Goal: Information Seeking & Learning: Learn about a topic

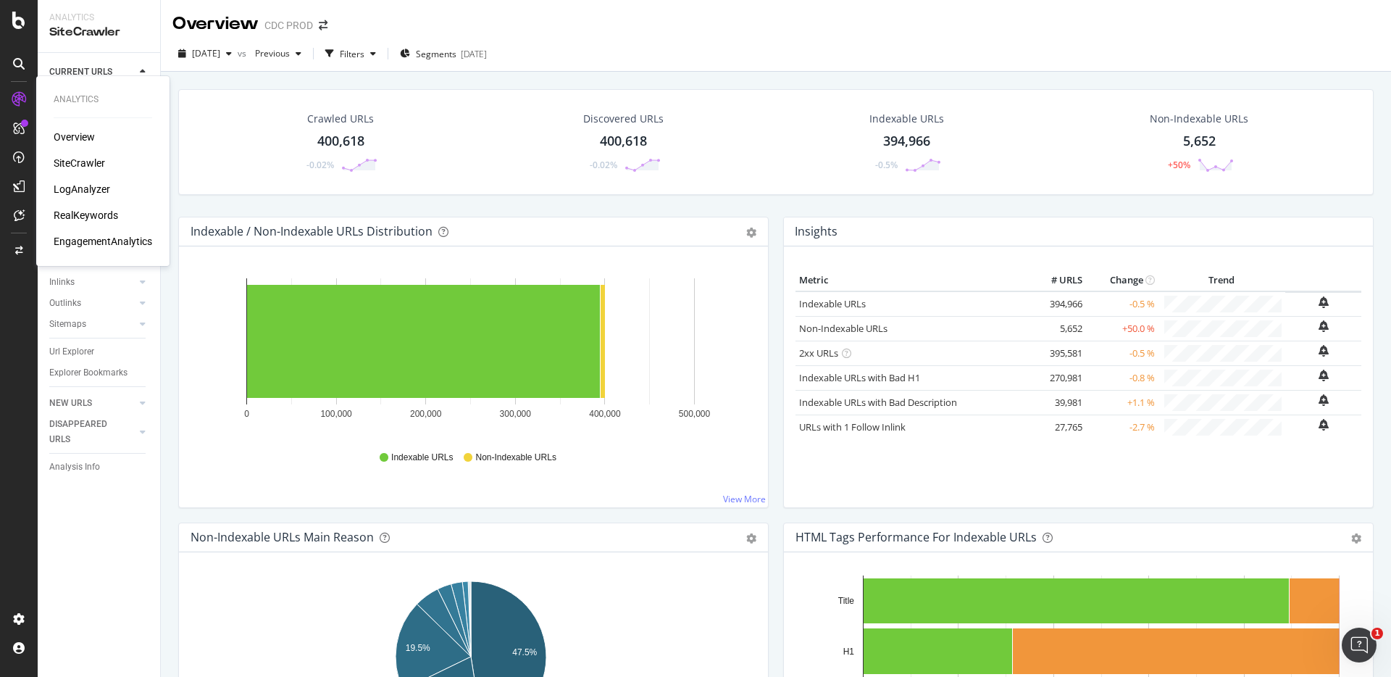
click at [81, 209] on div "RealKeywords" at bounding box center [86, 215] width 64 height 14
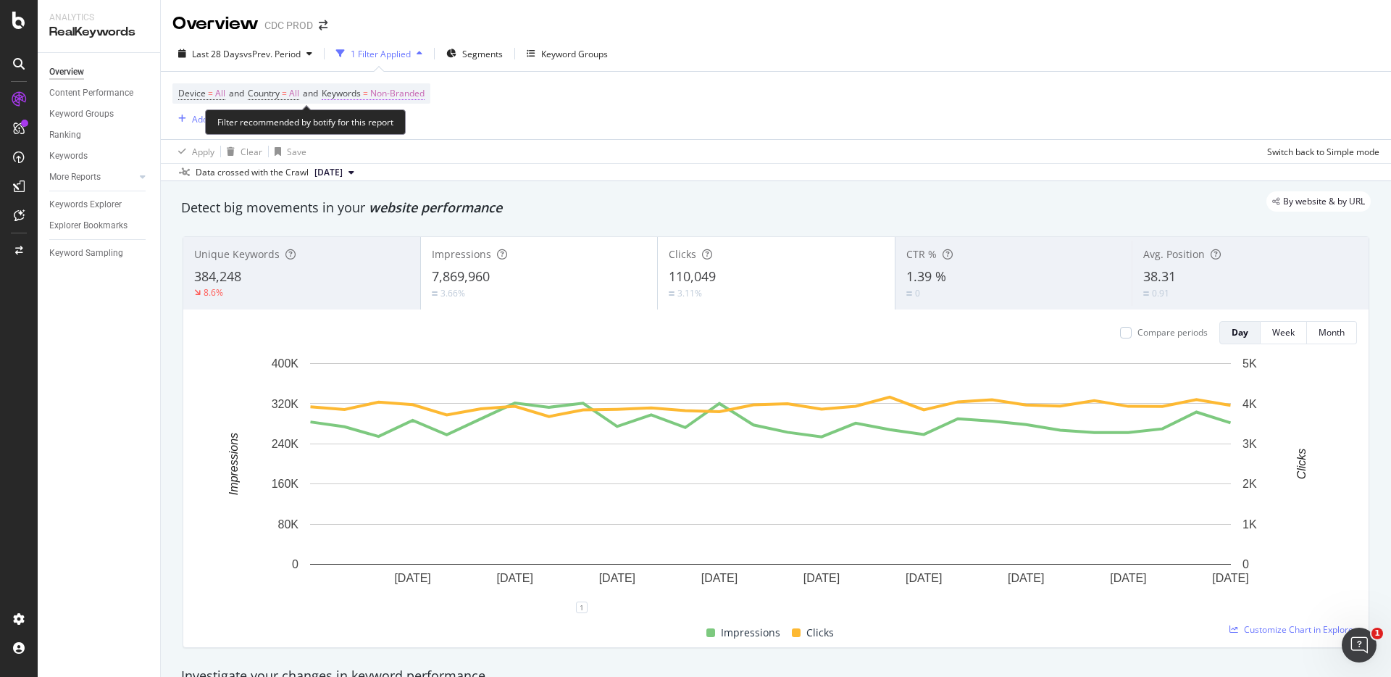
click at [422, 93] on span "Non-Branded" at bounding box center [397, 93] width 54 height 20
click at [385, 129] on span "Non-Branded" at bounding box center [373, 127] width 60 height 12
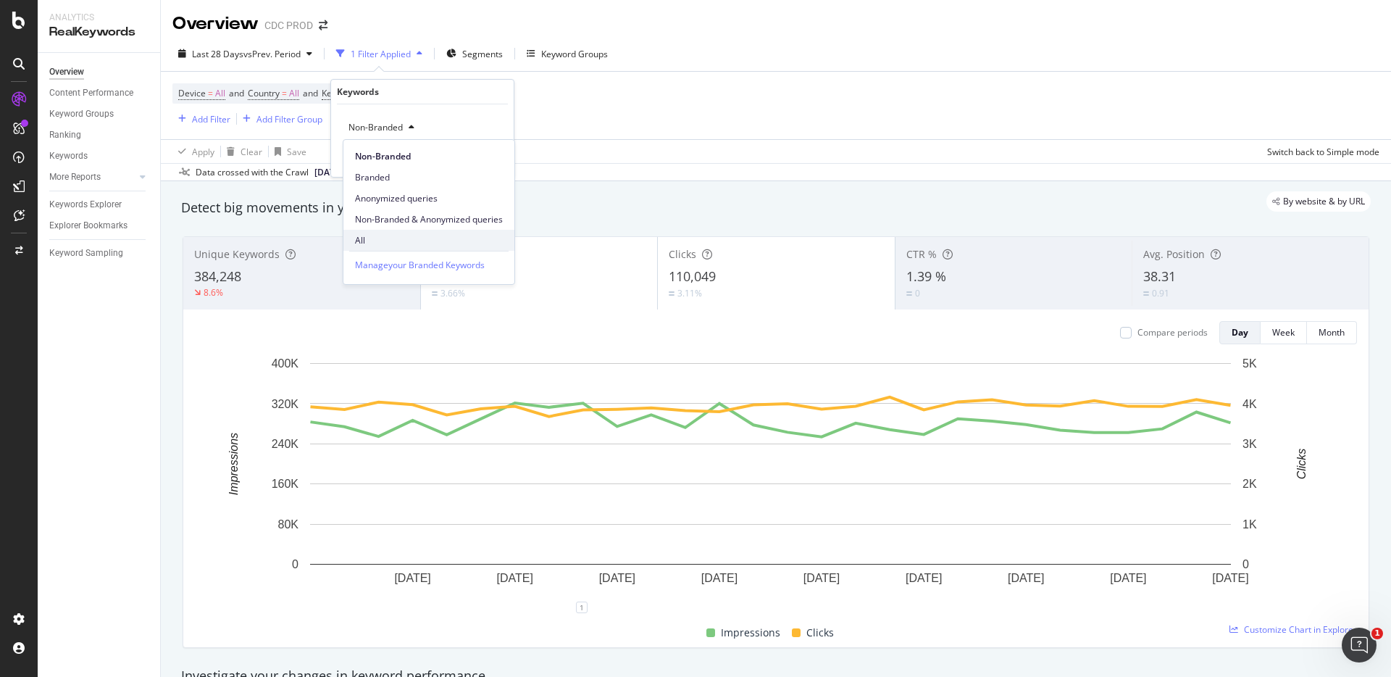
click at [374, 230] on div "All" at bounding box center [428, 240] width 171 height 21
click at [490, 155] on div "Apply" at bounding box center [491, 158] width 22 height 12
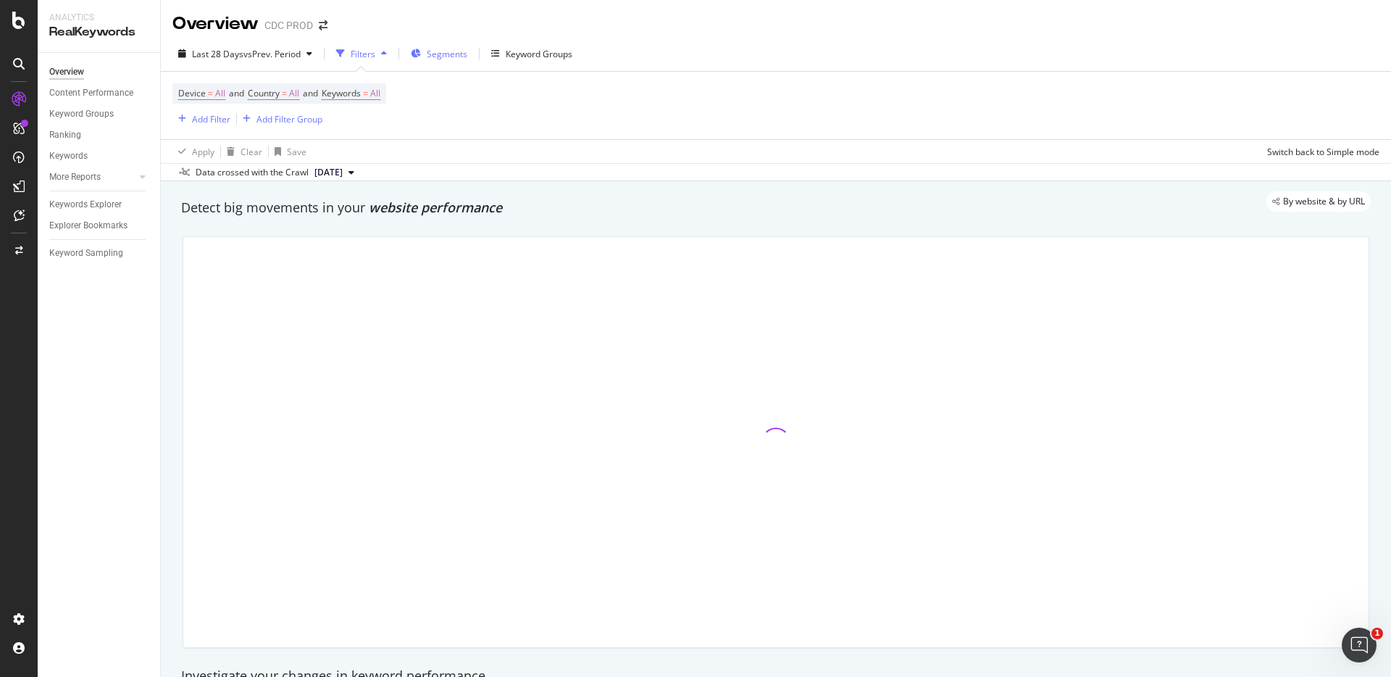
click at [462, 52] on span "Segments" at bounding box center [447, 54] width 41 height 12
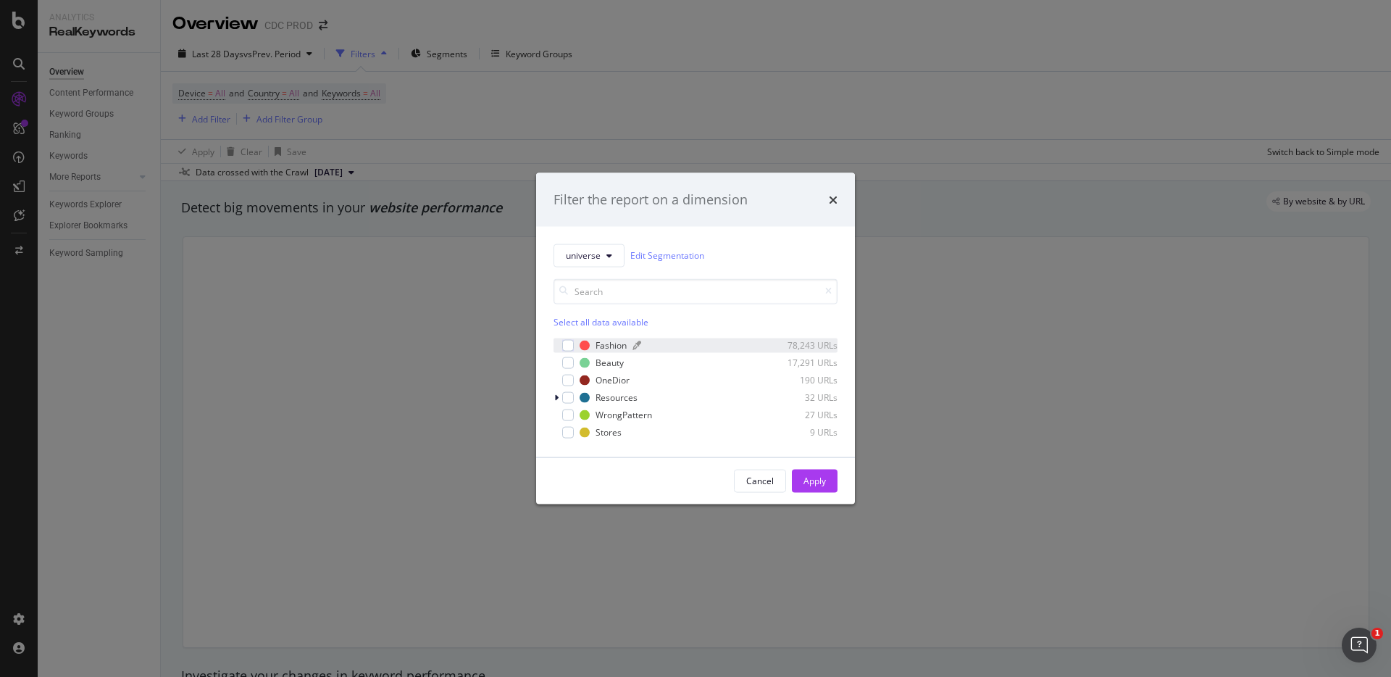
click at [618, 340] on div "Fashion" at bounding box center [611, 345] width 31 height 12
click at [617, 382] on div "OneDior" at bounding box center [613, 380] width 34 height 12
click at [809, 475] on div "Apply" at bounding box center [815, 481] width 22 height 12
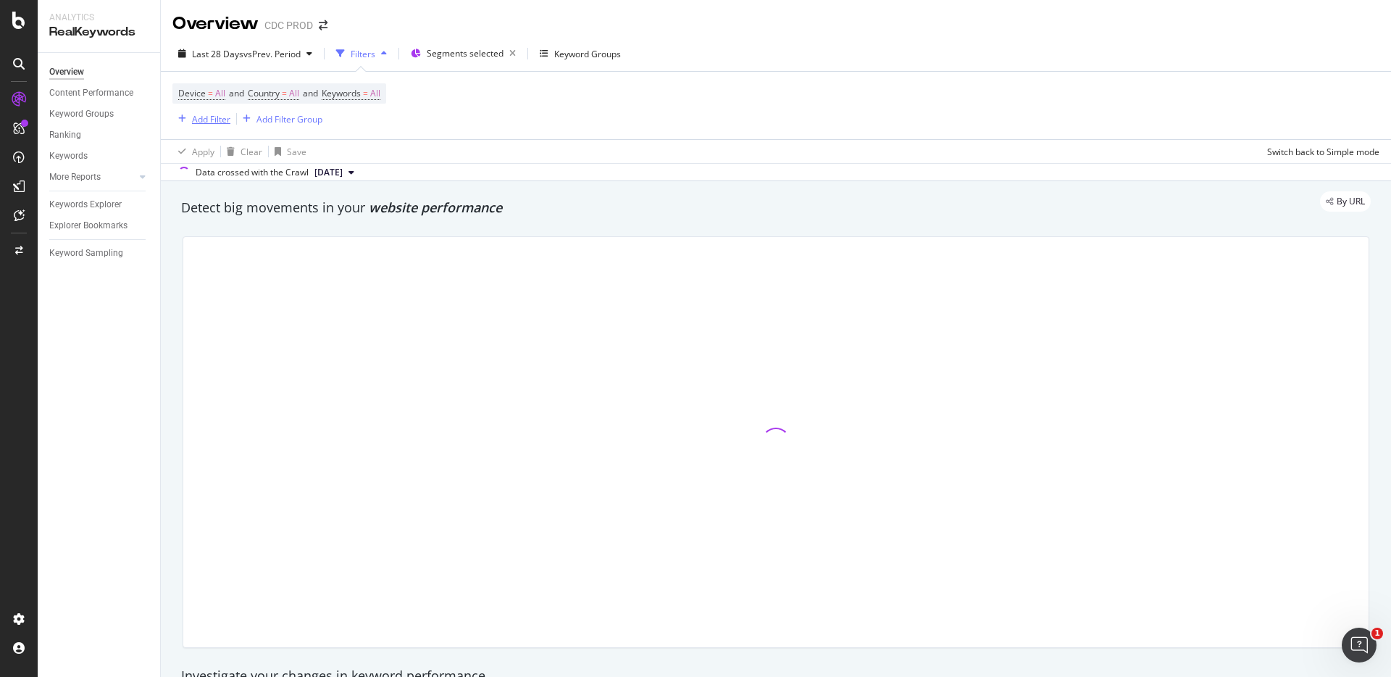
click at [212, 123] on div "Add Filter" at bounding box center [211, 119] width 38 height 12
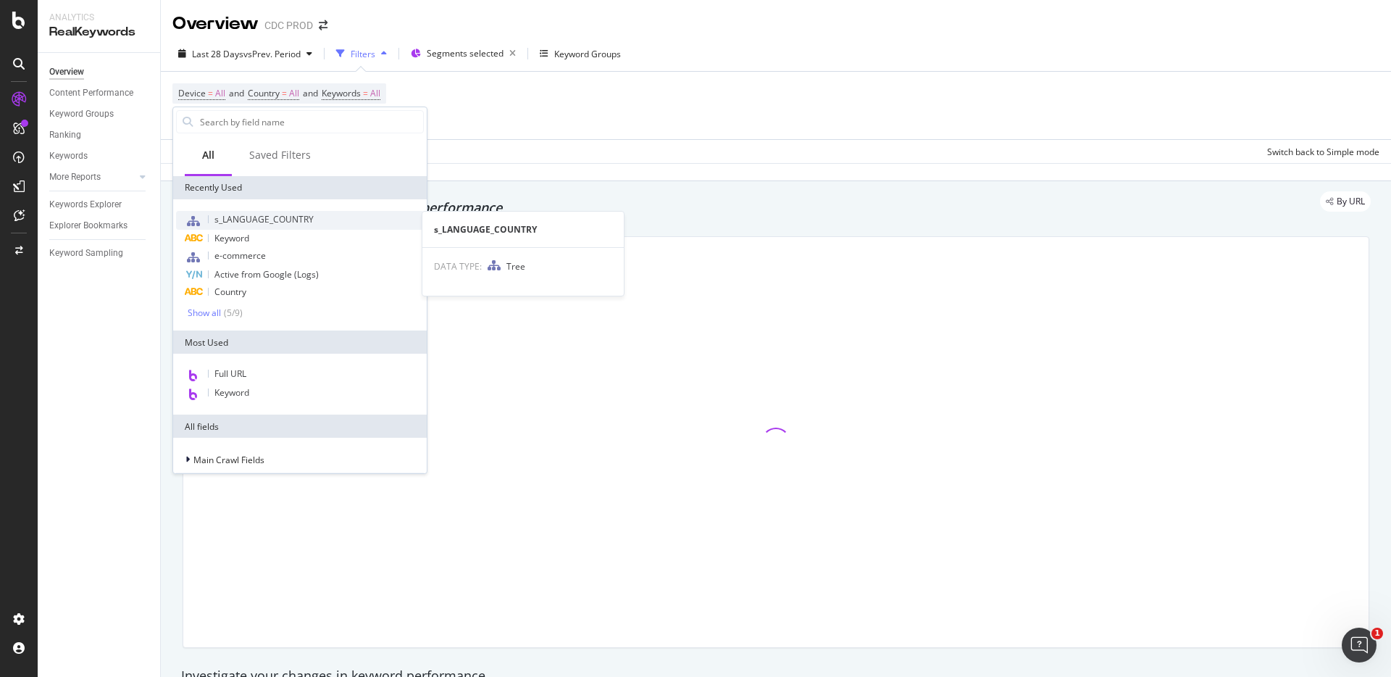
click at [270, 217] on span "s_LANGUAGE_COUNTRY" at bounding box center [264, 219] width 99 height 12
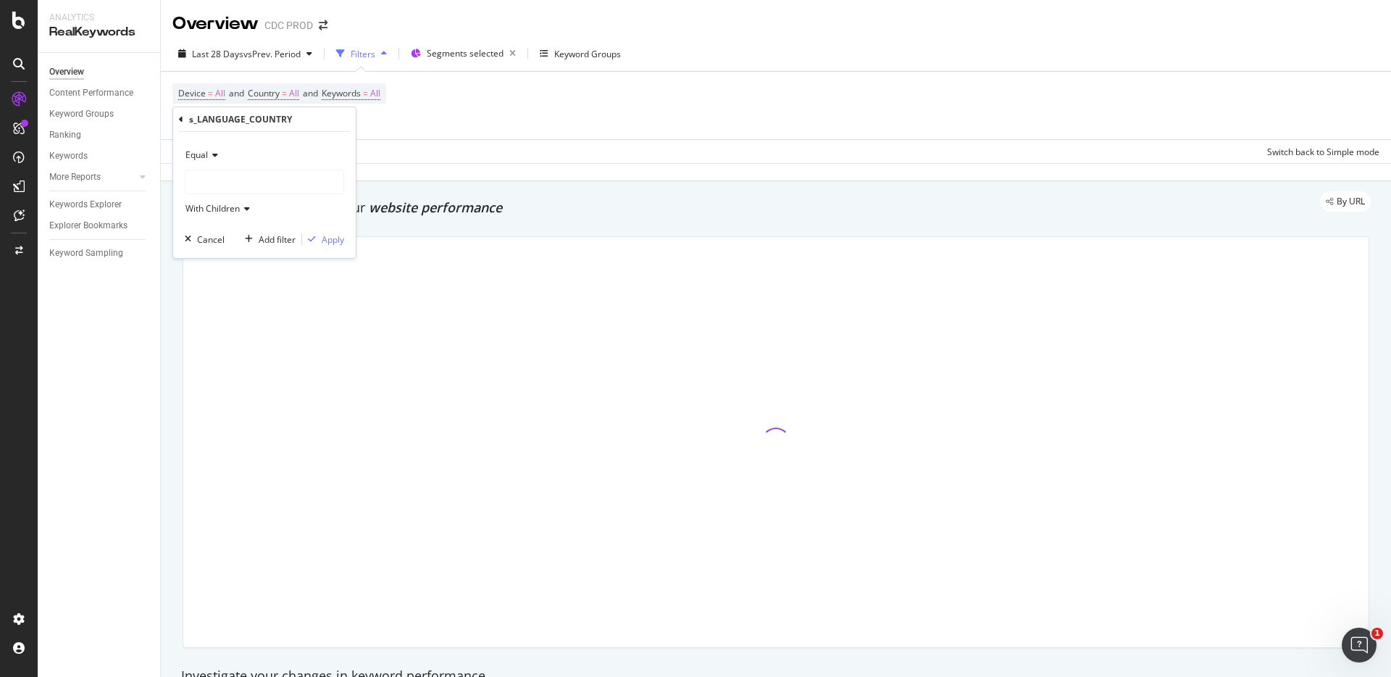
click at [259, 185] on div at bounding box center [265, 181] width 158 height 23
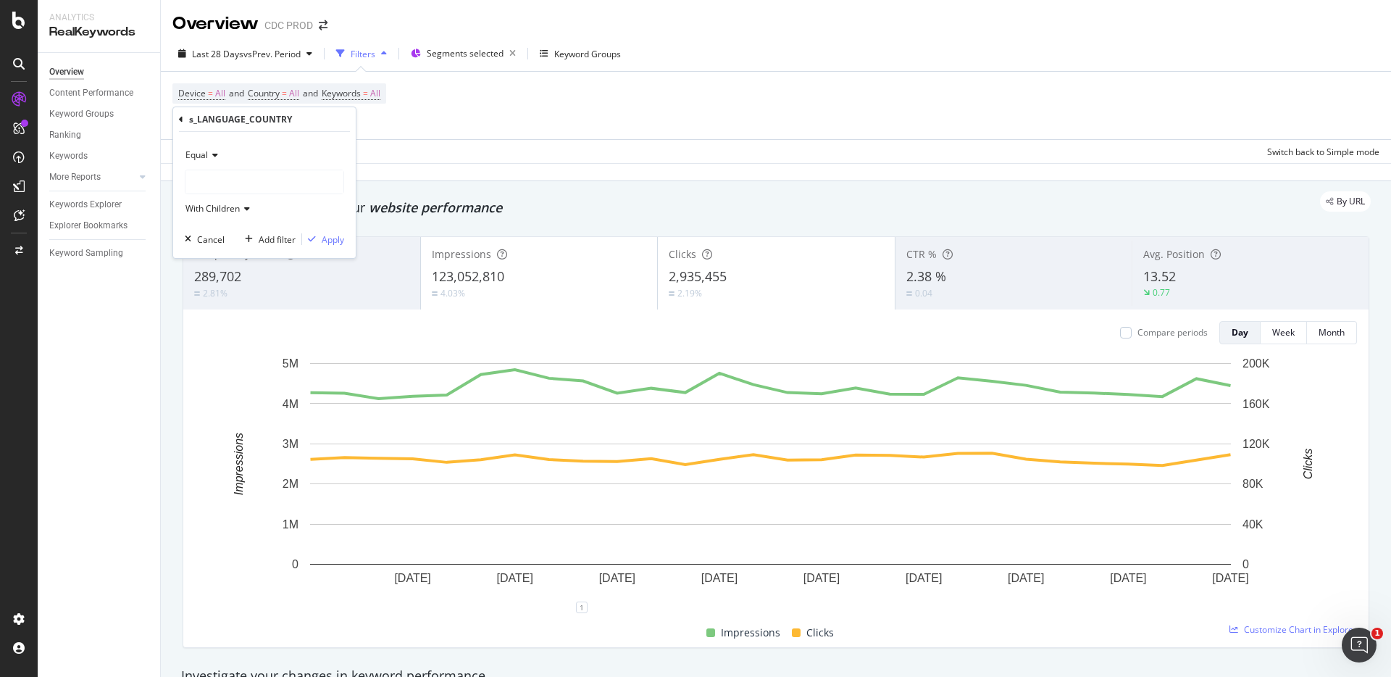
click at [214, 172] on div at bounding box center [265, 181] width 158 height 23
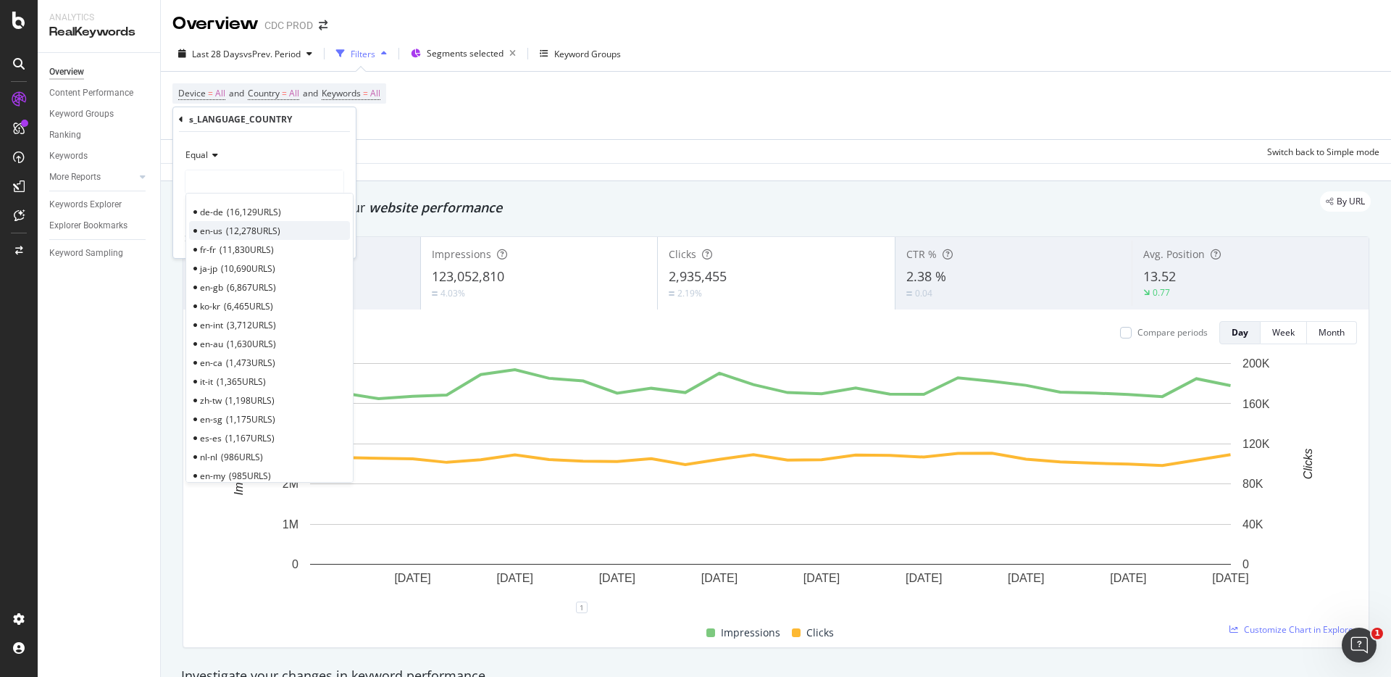
click at [226, 228] on span "12,278 URLS" at bounding box center [253, 231] width 54 height 12
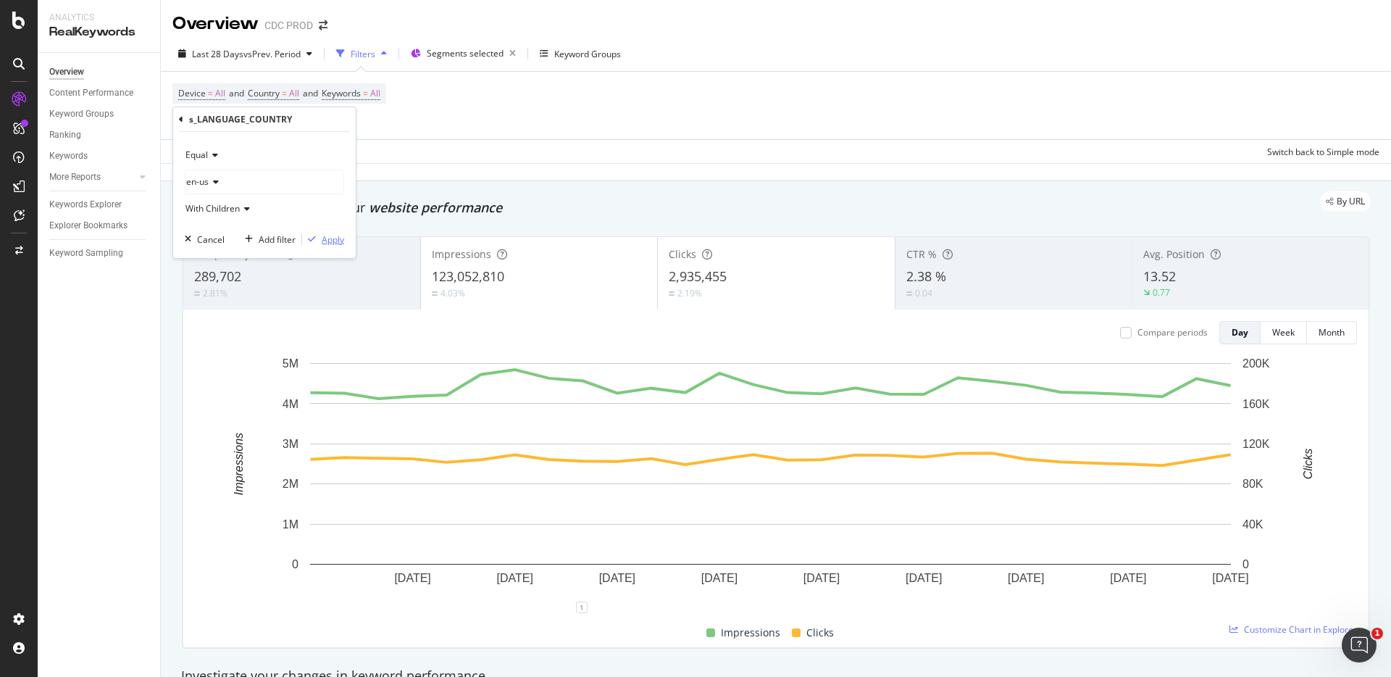
click at [327, 240] on div "Apply" at bounding box center [333, 239] width 22 height 12
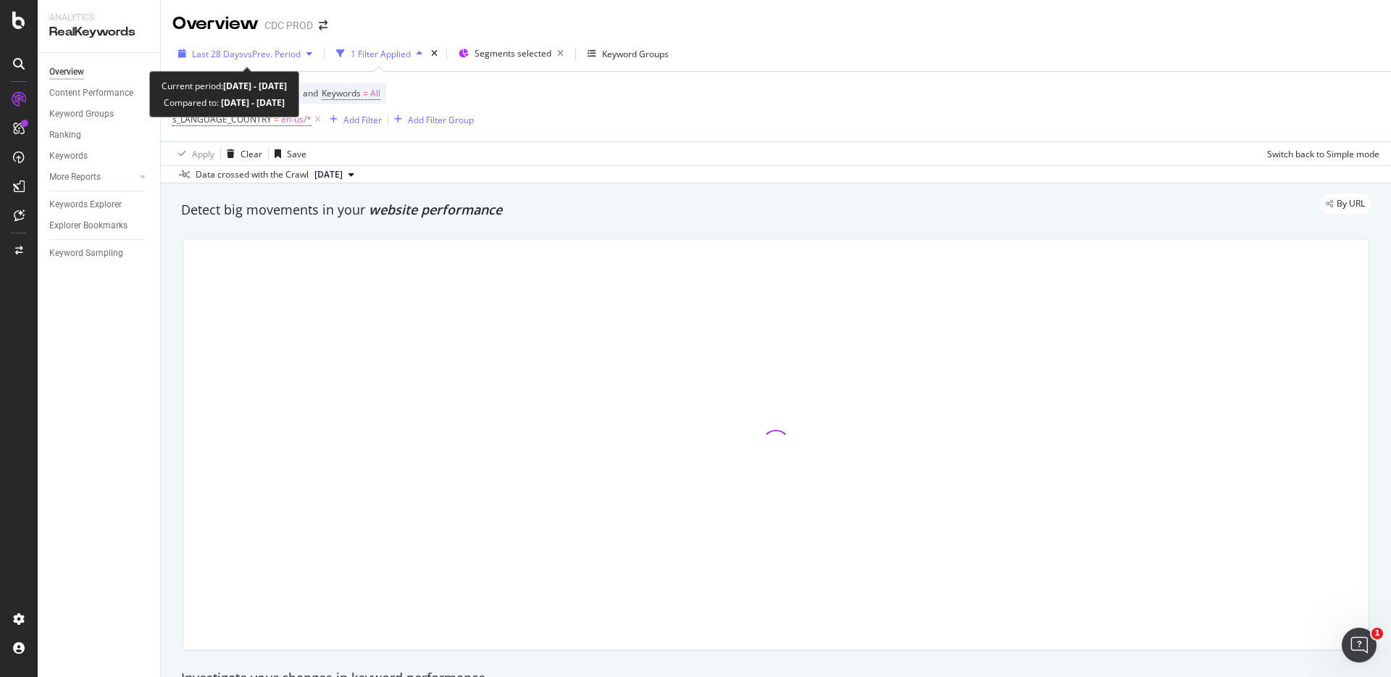
click at [268, 50] on span "vs Prev. Period" at bounding box center [271, 54] width 57 height 12
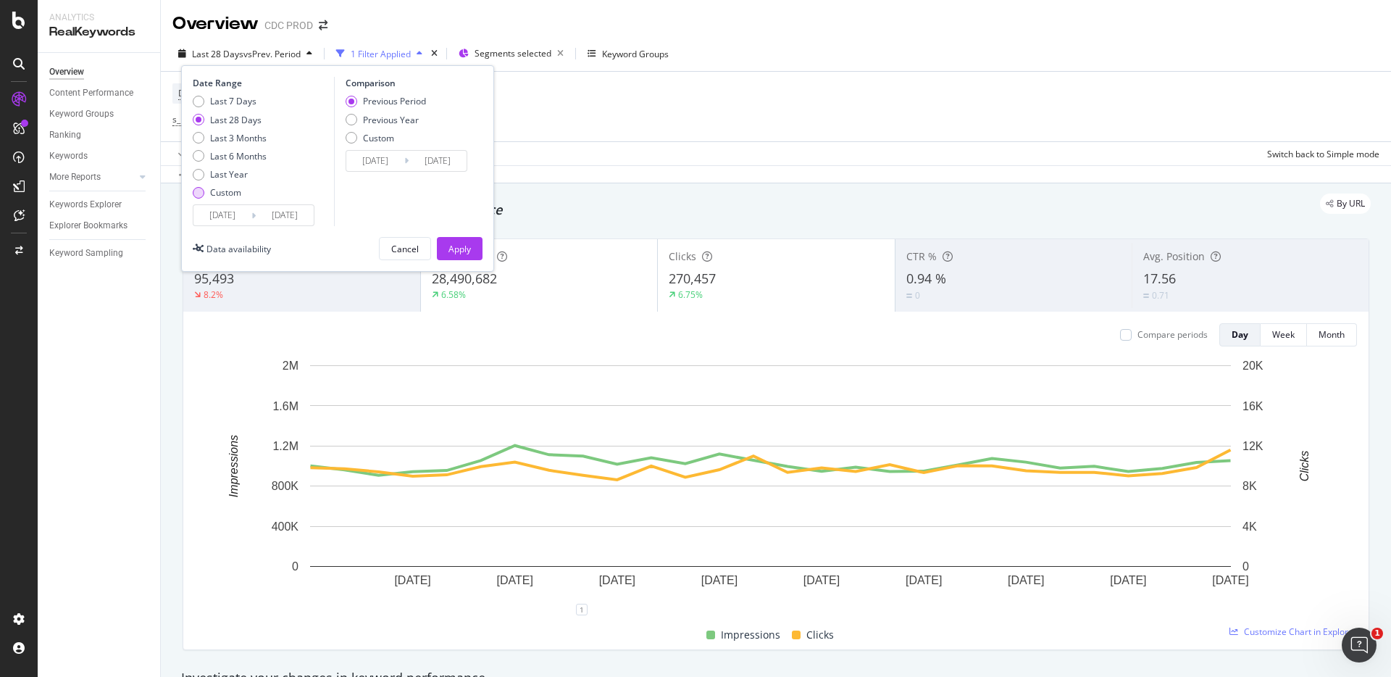
click at [230, 191] on div "Custom" at bounding box center [225, 192] width 31 height 12
click at [236, 212] on input "[DATE]" at bounding box center [222, 215] width 58 height 20
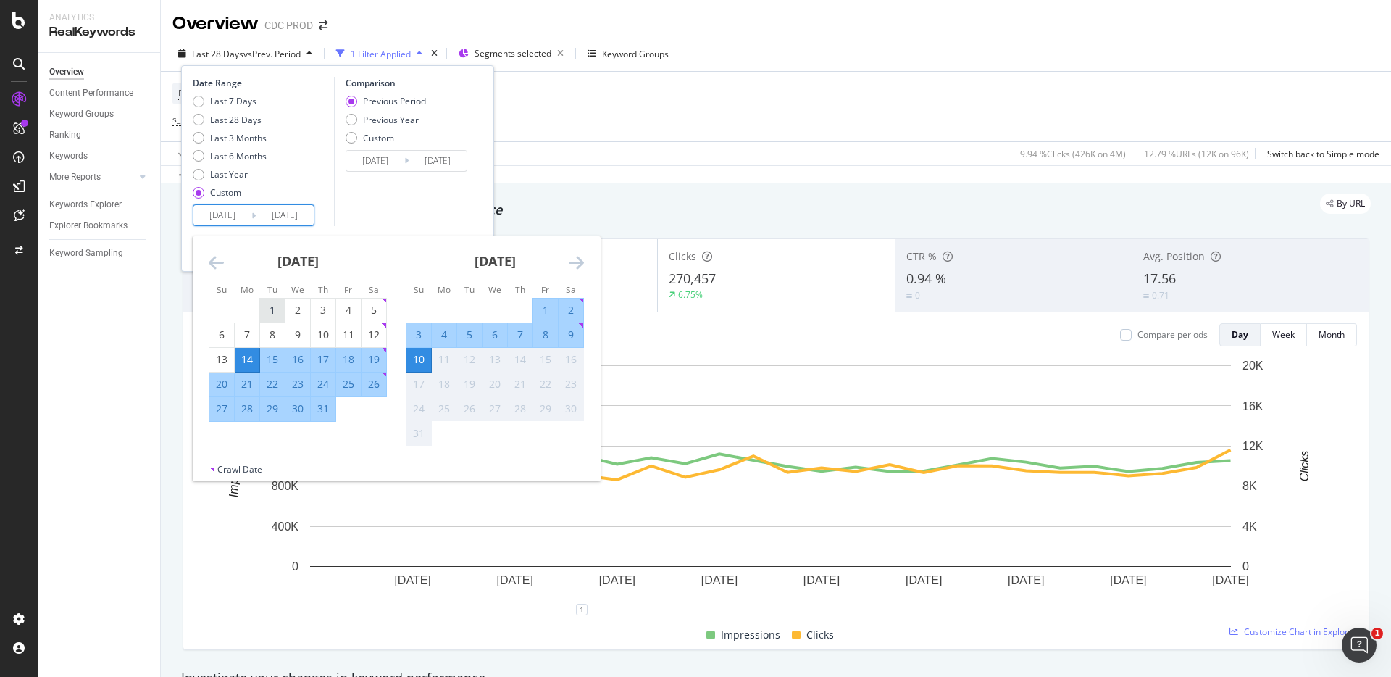
click at [272, 308] on div "1" at bounding box center [272, 310] width 25 height 14
type input "[DATE]"
click at [327, 410] on div "31" at bounding box center [323, 408] width 25 height 14
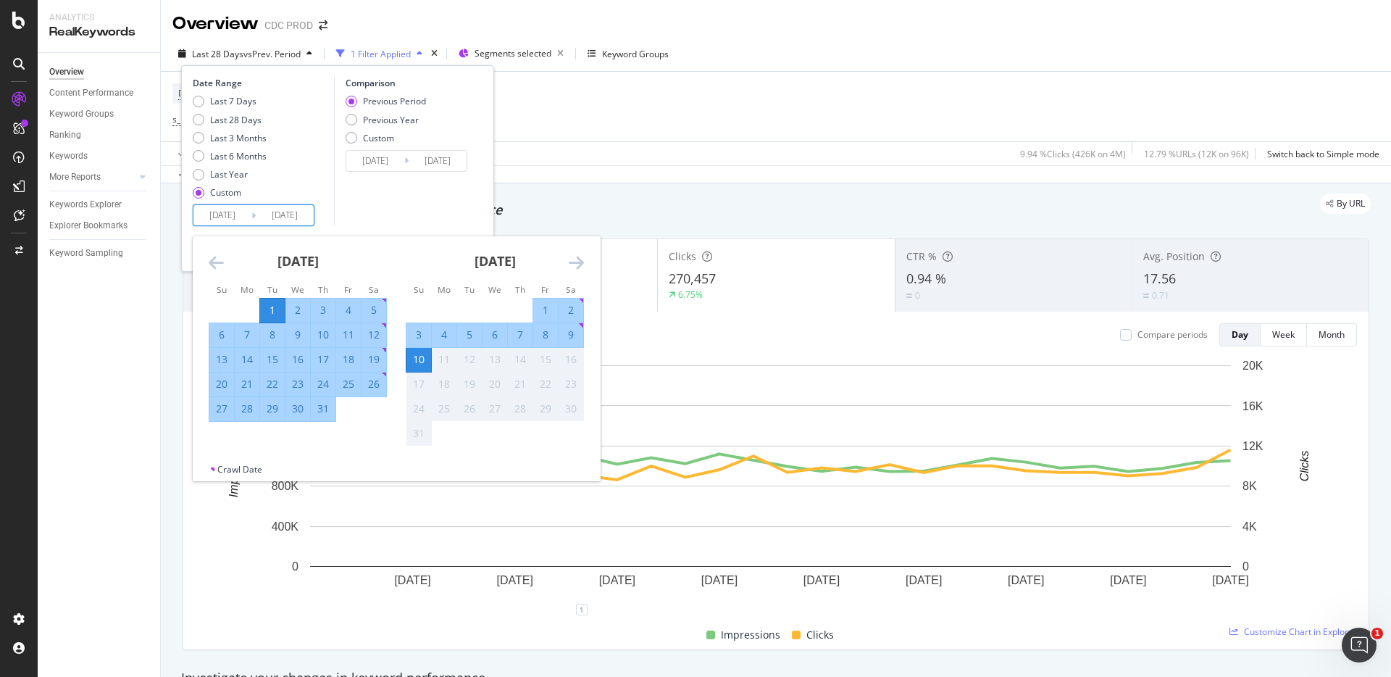
type input "[DATE]"
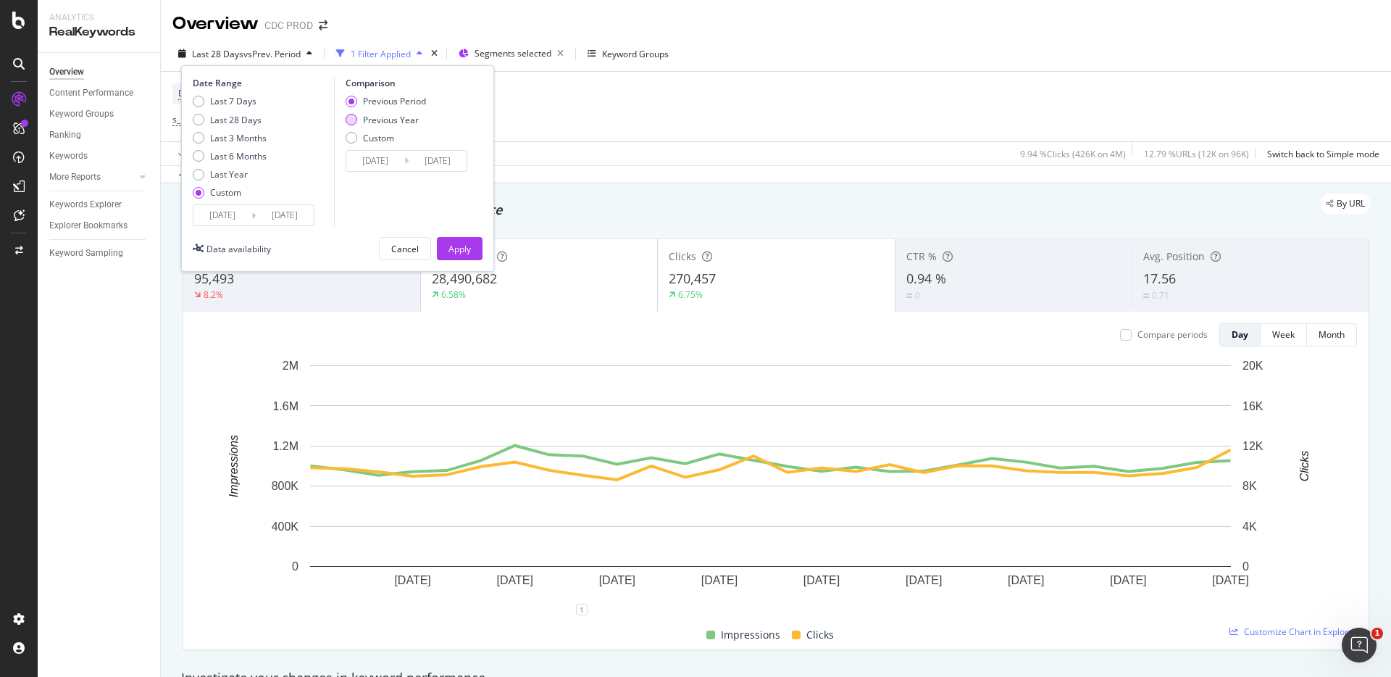
click at [402, 117] on div "Previous Year" at bounding box center [391, 120] width 56 height 12
type input "[DATE]"
click at [464, 248] on div "Apply" at bounding box center [460, 249] width 22 height 12
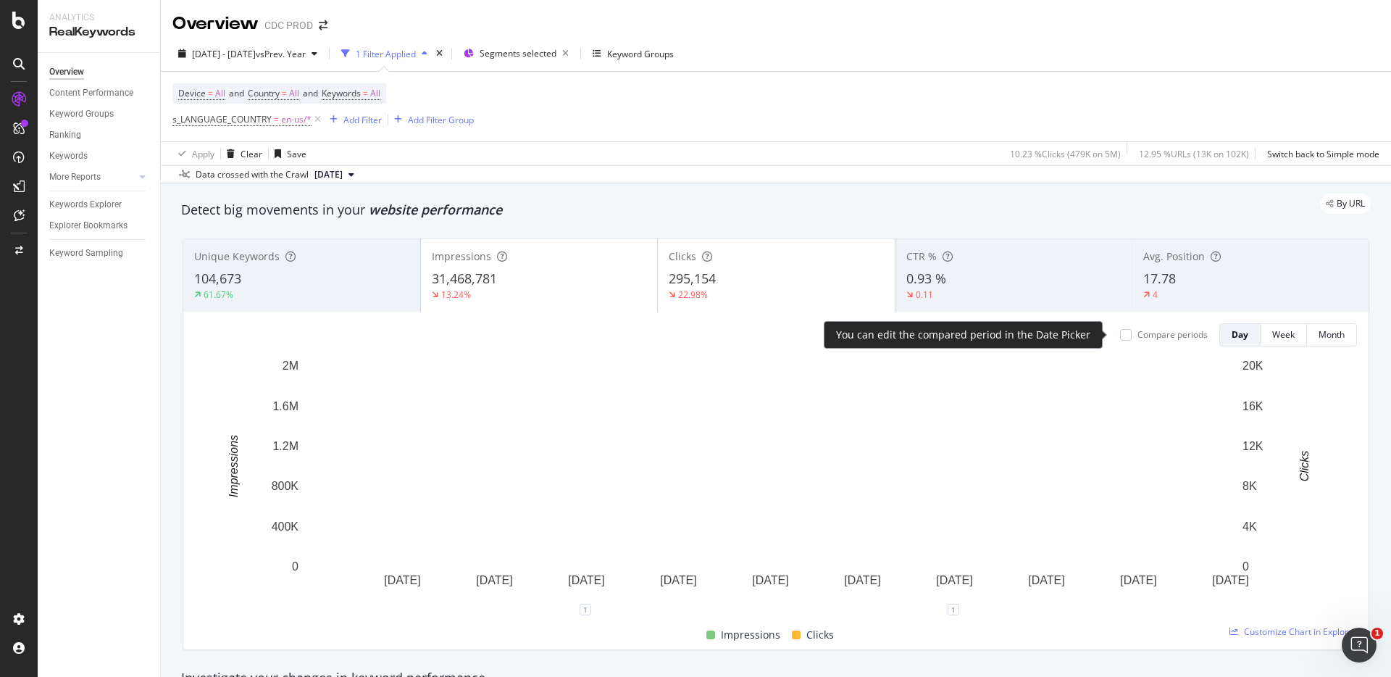
click at [1138, 333] on div "Compare periods" at bounding box center [1173, 334] width 70 height 12
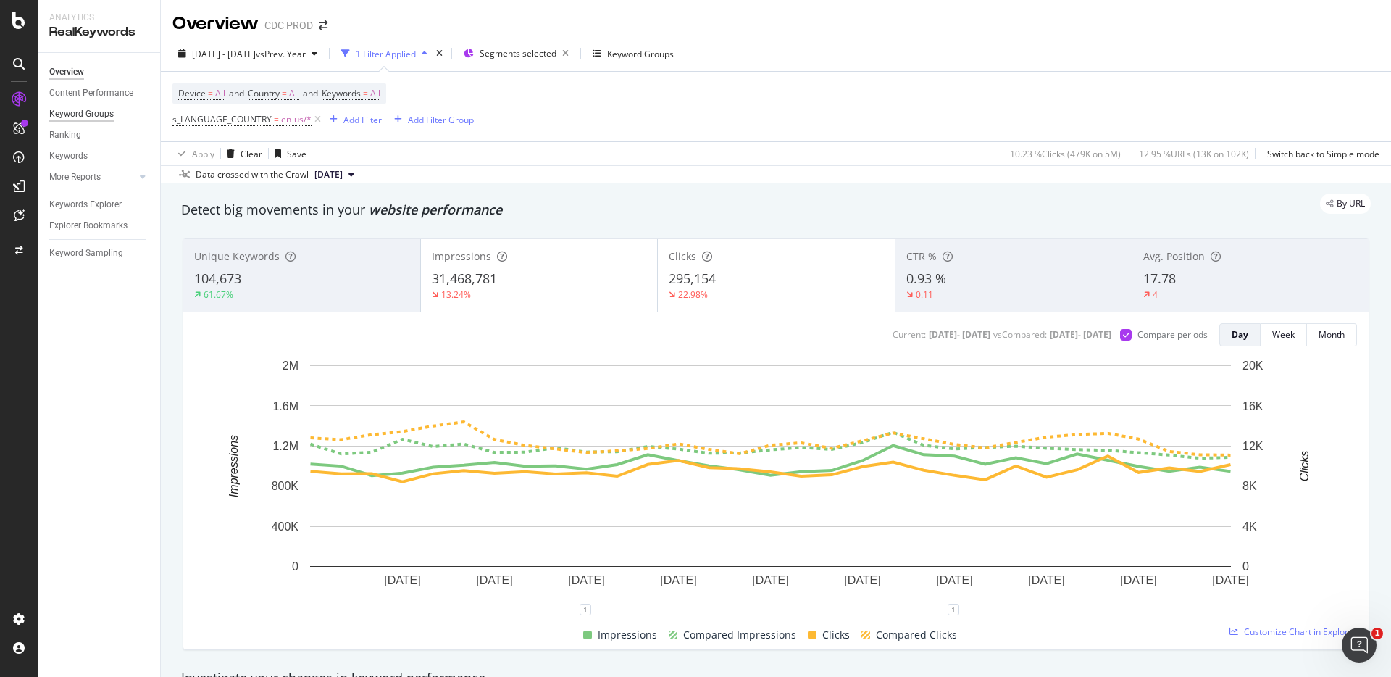
click at [98, 111] on div "Keyword Groups" at bounding box center [81, 114] width 64 height 15
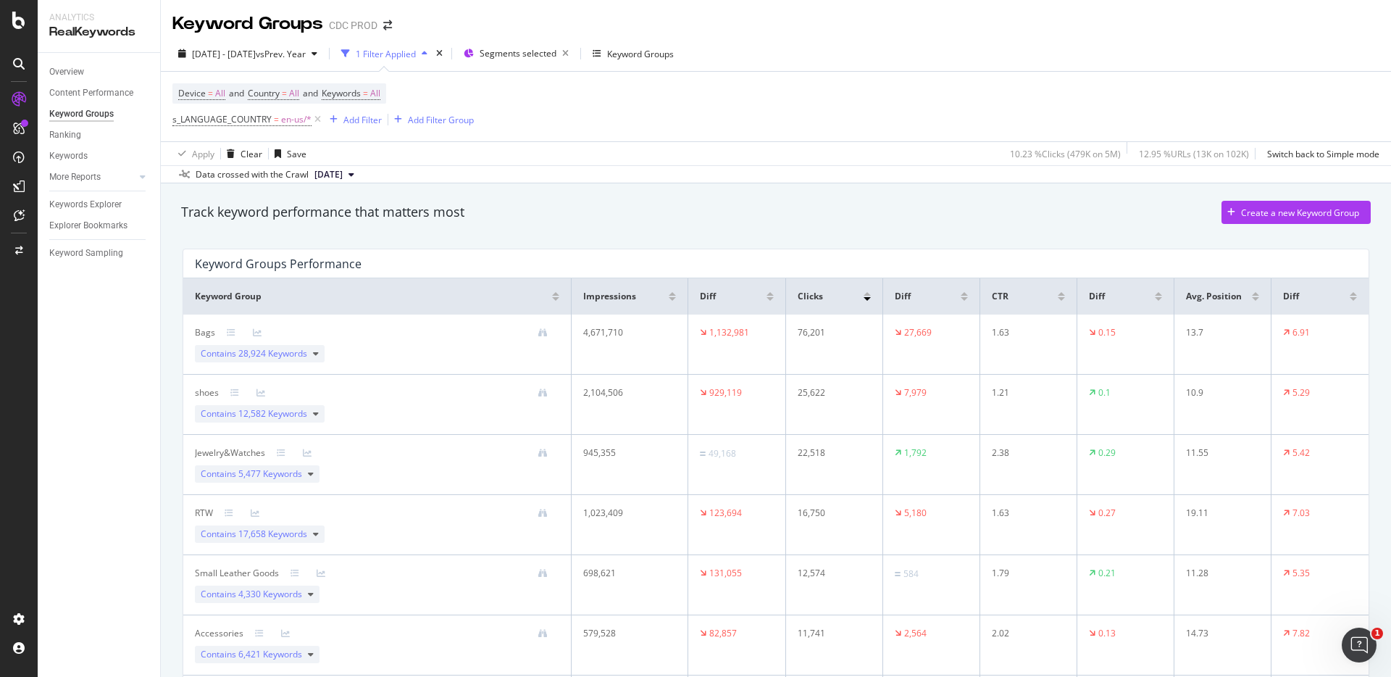
click at [864, 299] on div at bounding box center [867, 299] width 7 height 4
click at [256, 51] on span "[DATE] - [DATE]" at bounding box center [224, 54] width 64 height 12
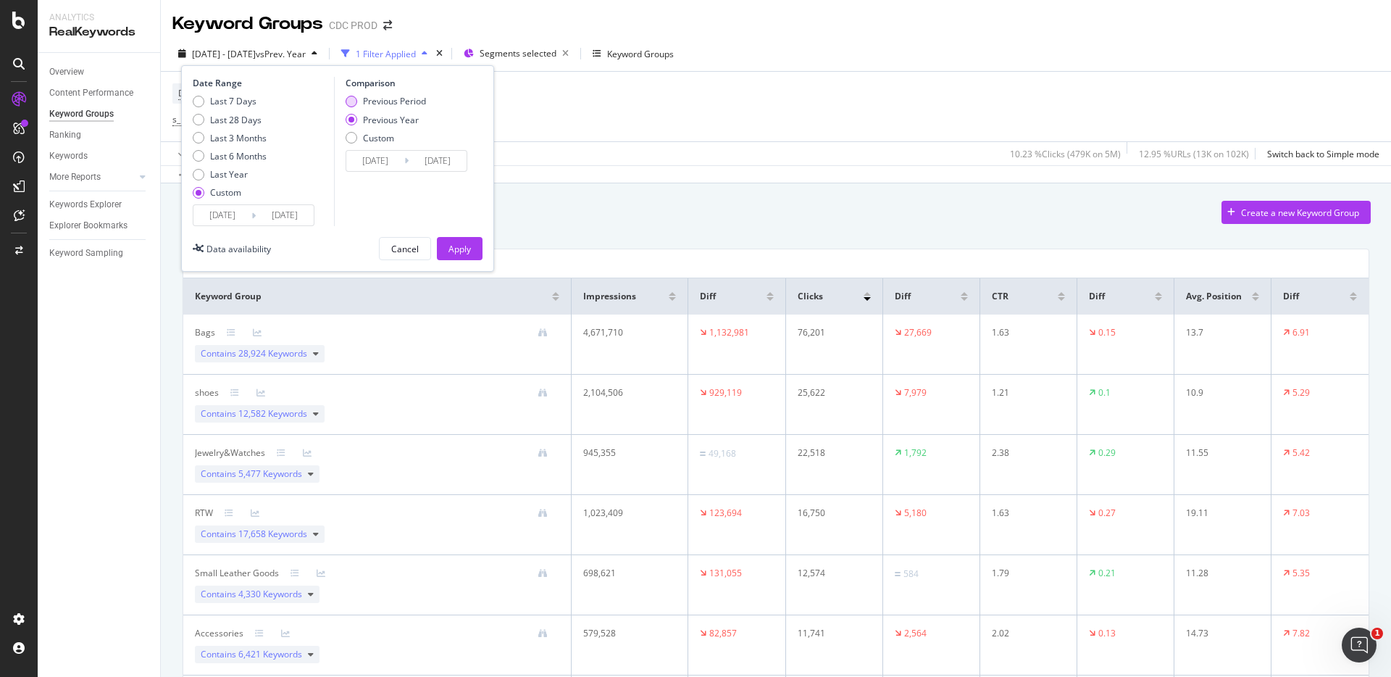
click at [407, 96] on div "Previous Period" at bounding box center [394, 101] width 63 height 12
type input "[DATE]"
click at [469, 241] on div "Apply" at bounding box center [460, 249] width 22 height 22
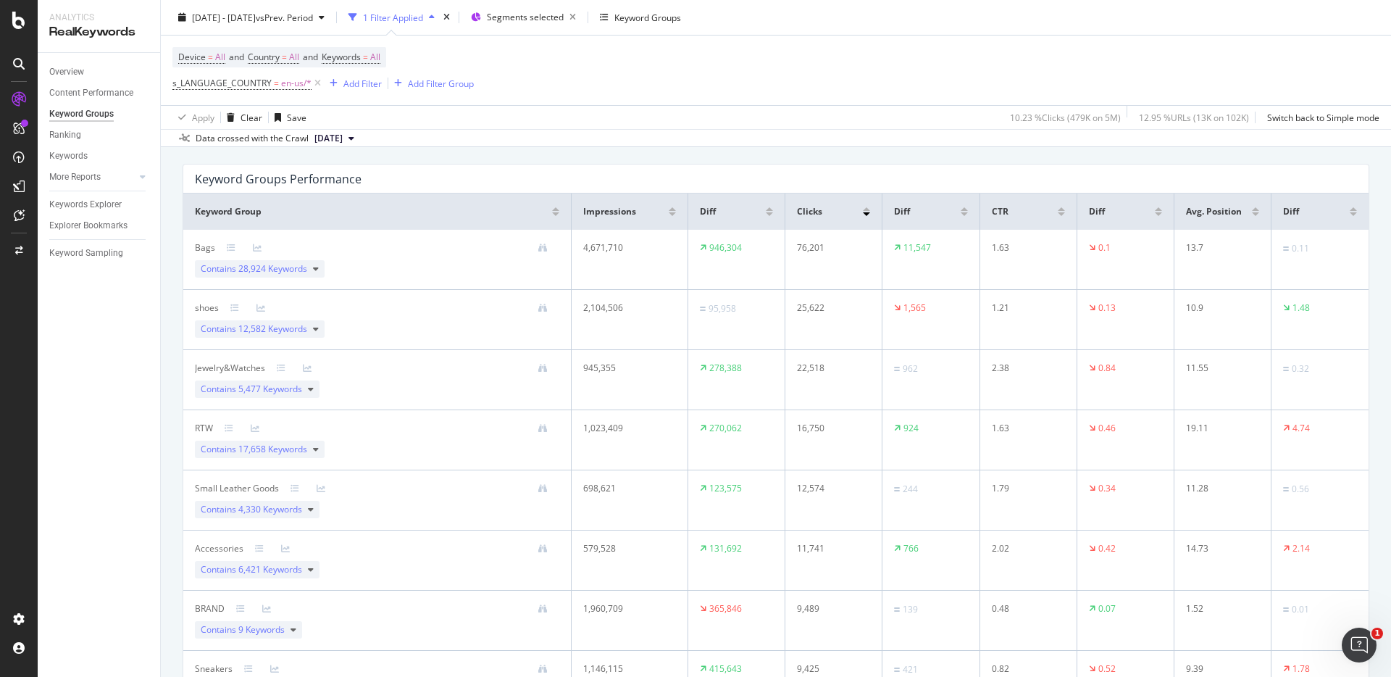
scroll to position [98, 0]
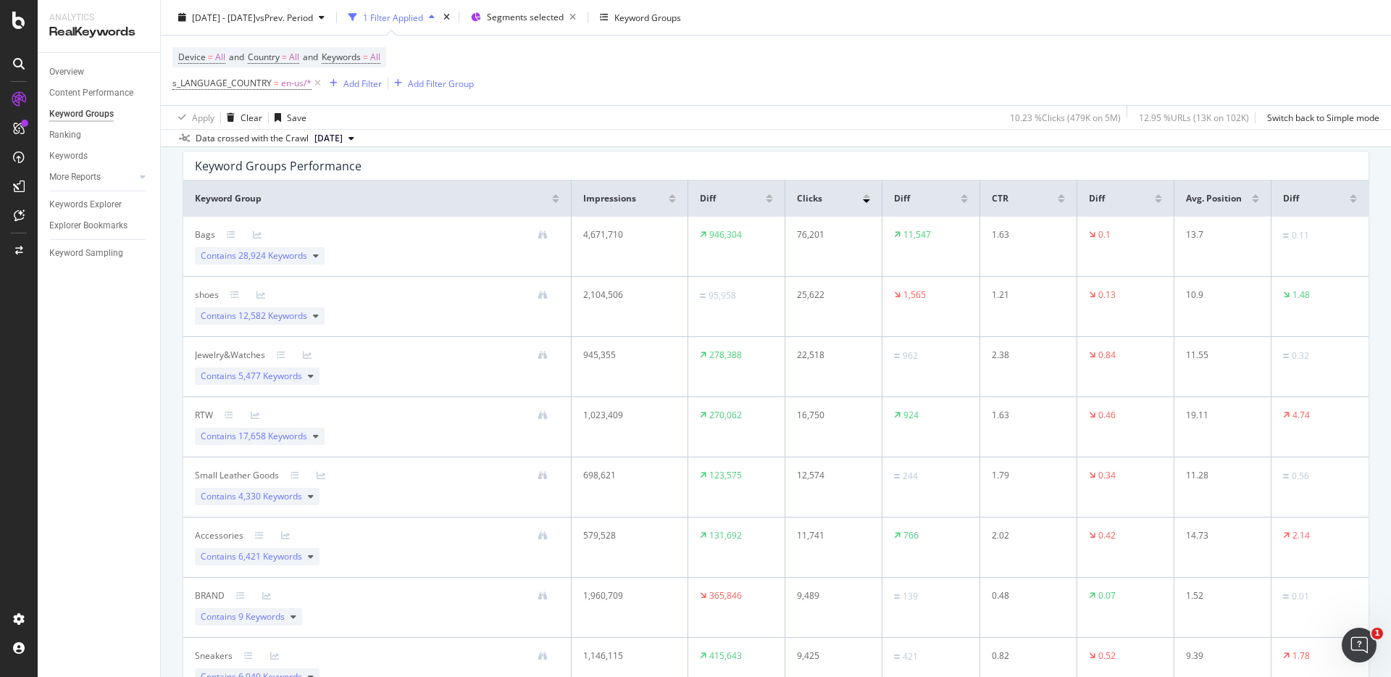
click at [961, 202] on div at bounding box center [964, 201] width 7 height 4
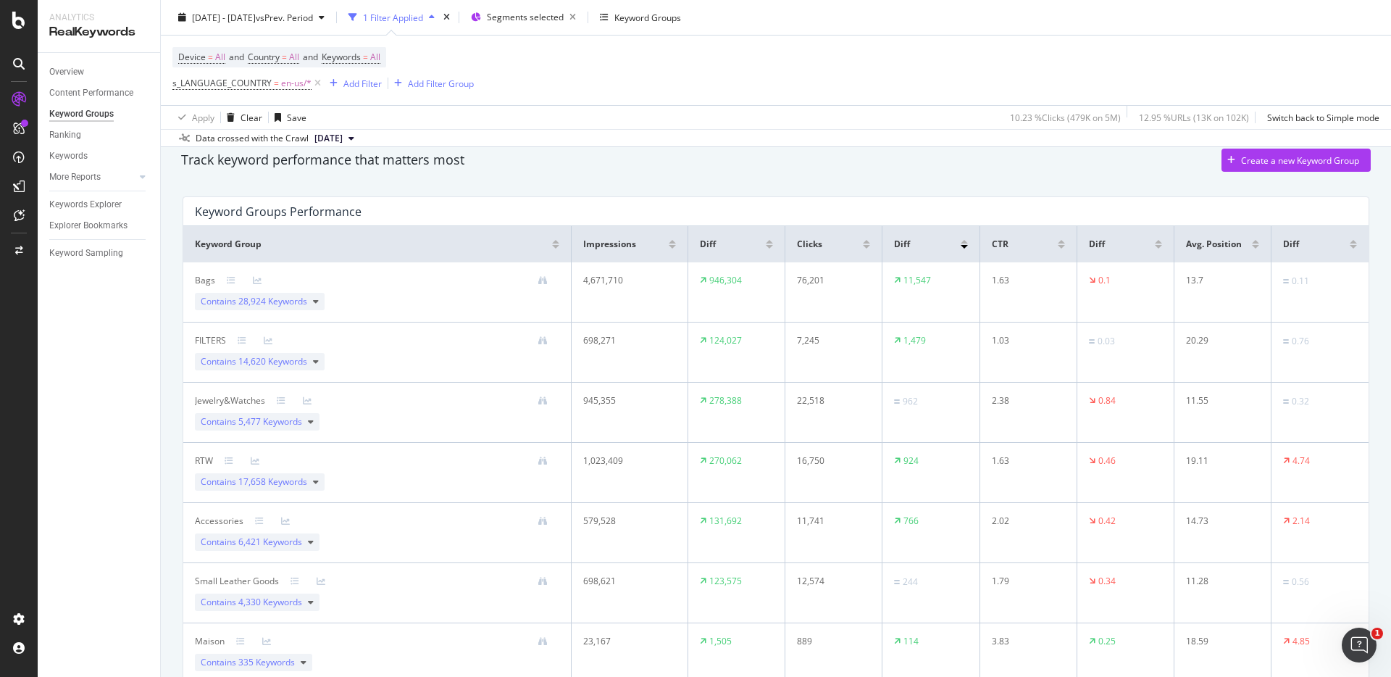
scroll to position [55, 0]
